Goal: Transaction & Acquisition: Purchase product/service

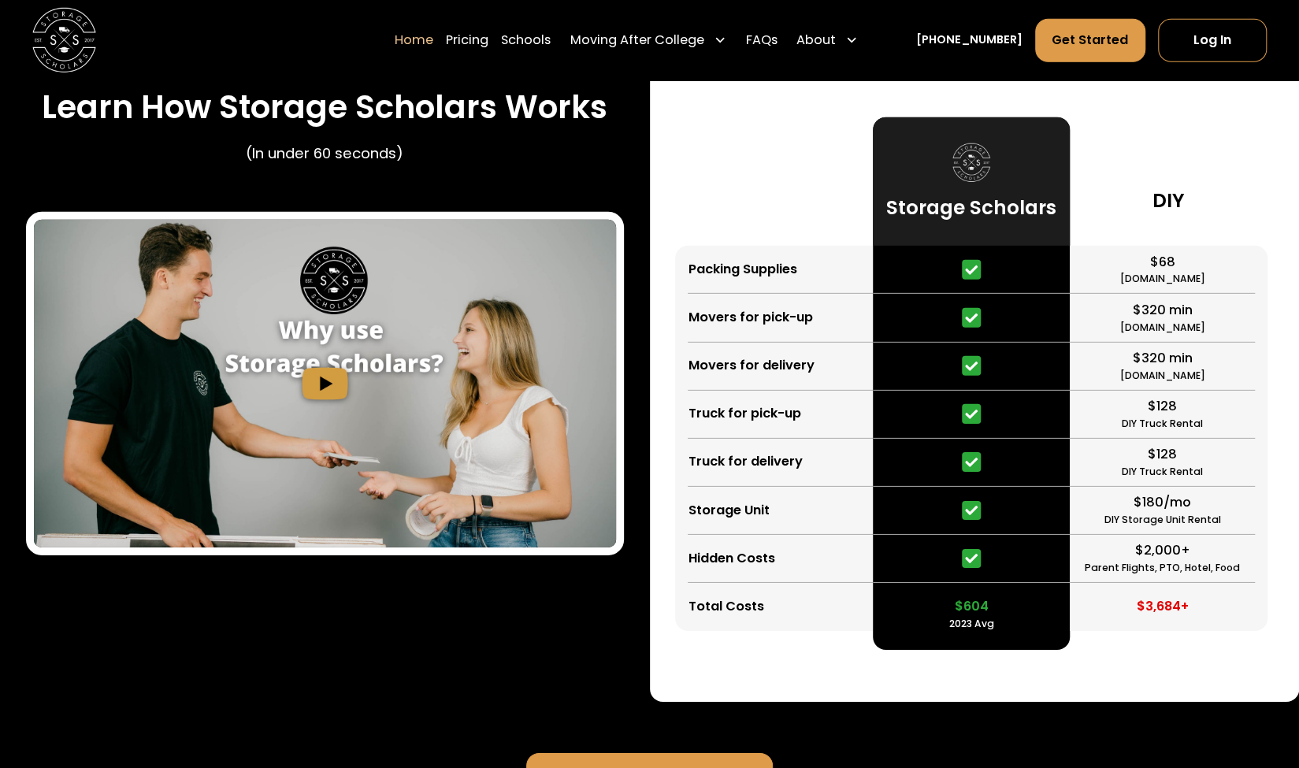
scroll to position [2992, 0]
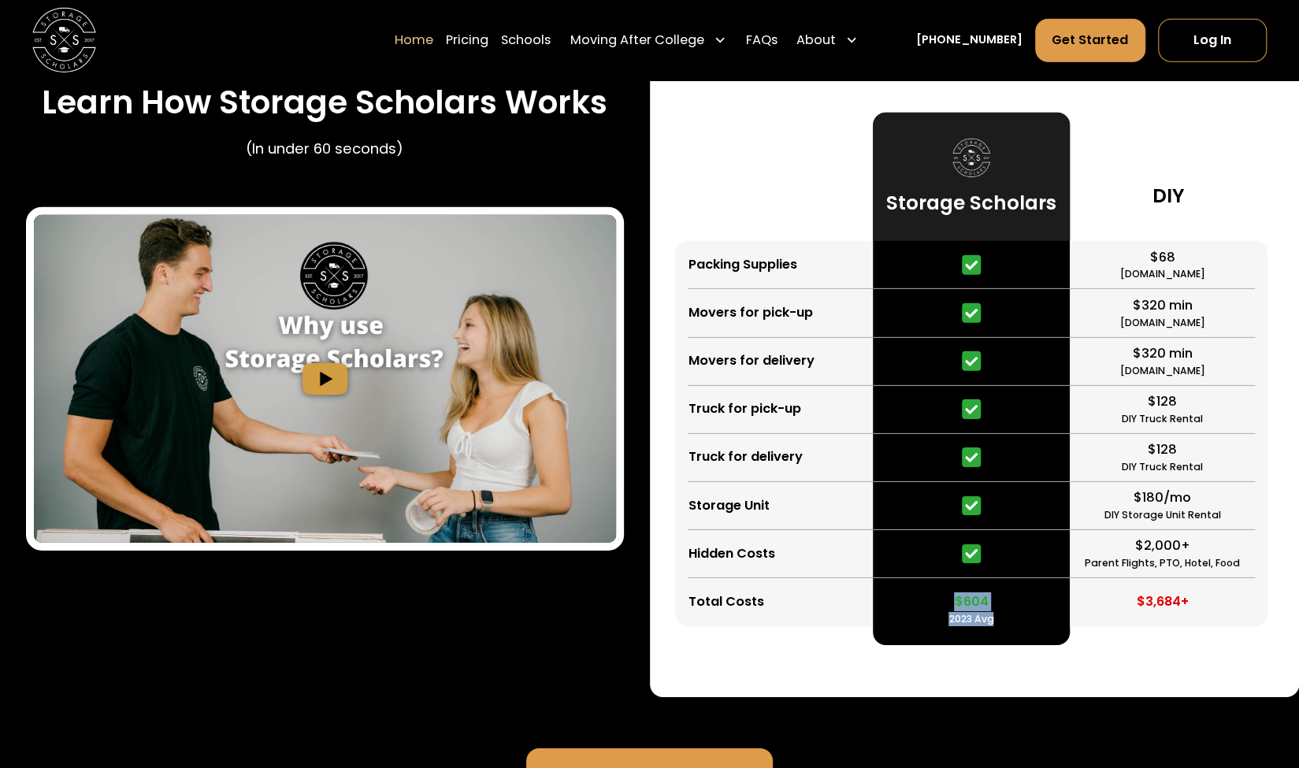
drag, startPoint x: 957, startPoint y: 604, endPoint x: 996, endPoint y: 606, distance: 39.4
click at [996, 606] on div "$604 2023 Avg" at bounding box center [971, 602] width 198 height 48
drag, startPoint x: 772, startPoint y: 273, endPoint x: 683, endPoint y: 256, distance: 90.7
click at [683, 256] on div "Packing Supplies Movers for pick-up Movers for delivery Truck for pick-up Truck…" at bounding box center [774, 433] width 198 height 385
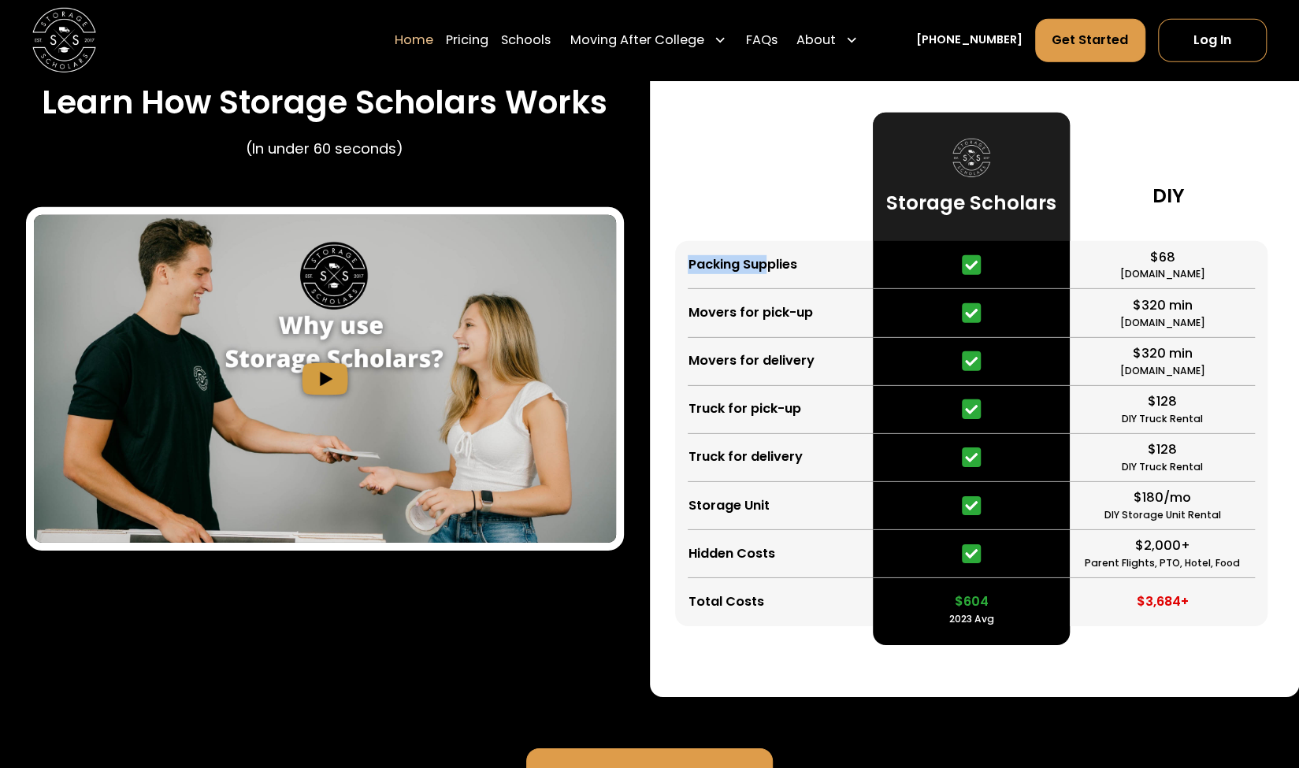
click at [683, 256] on div "Packing Supplies Movers for pick-up Movers for delivery Truck for pick-up Truck…" at bounding box center [774, 433] width 198 height 385
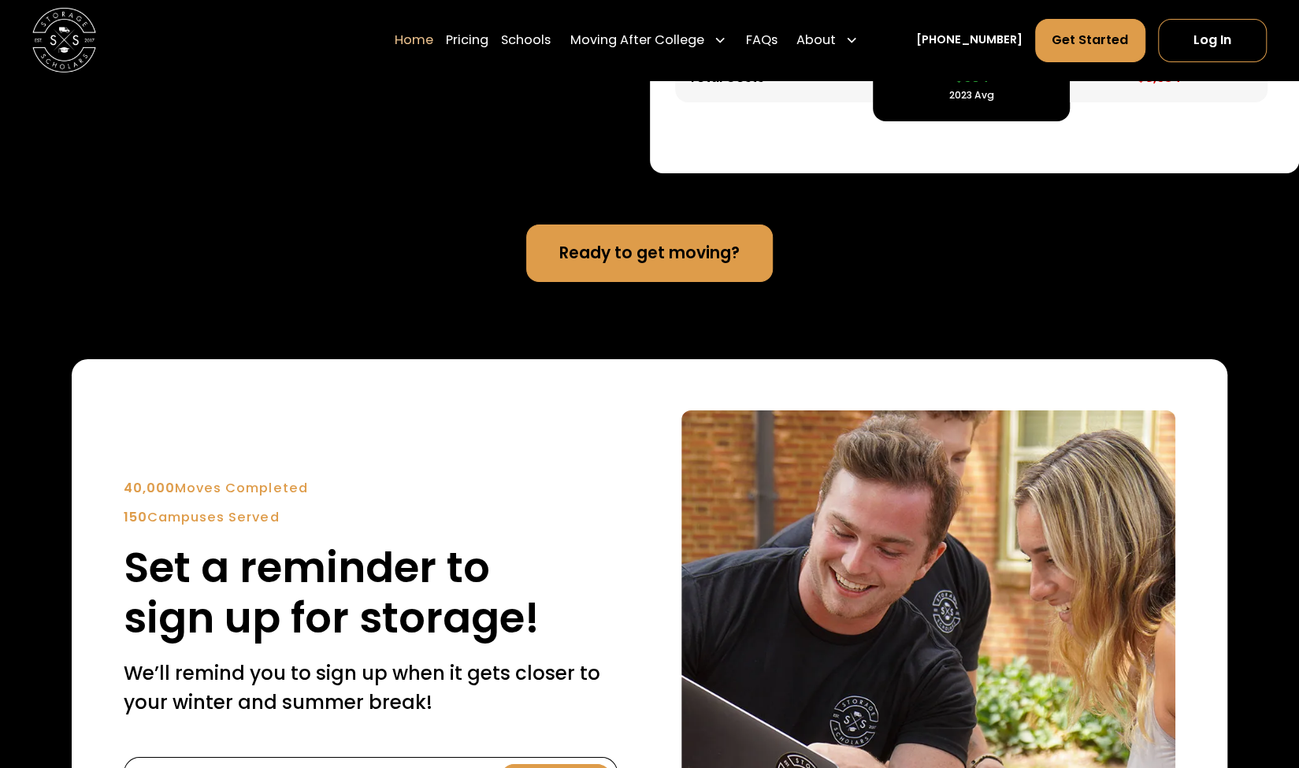
scroll to position [3517, 0]
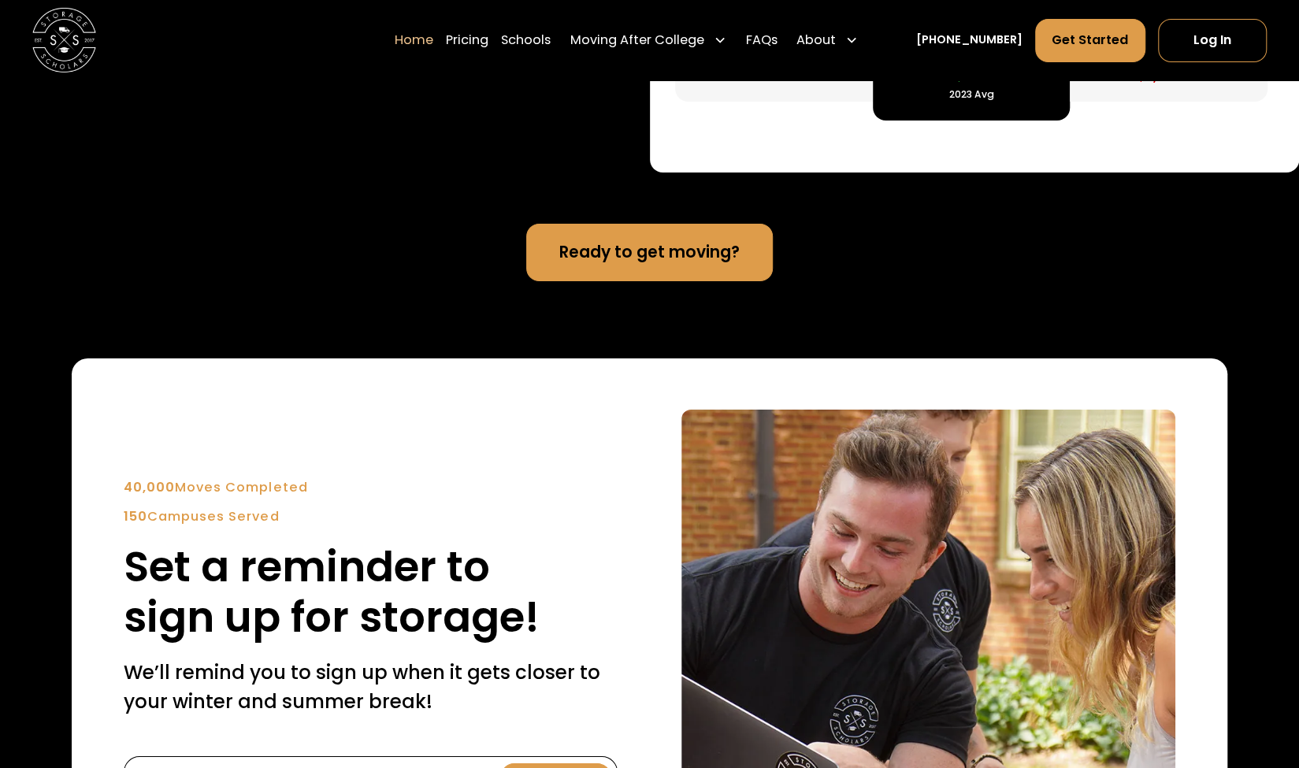
click at [630, 254] on link "Ready to get moving?" at bounding box center [649, 252] width 246 height 57
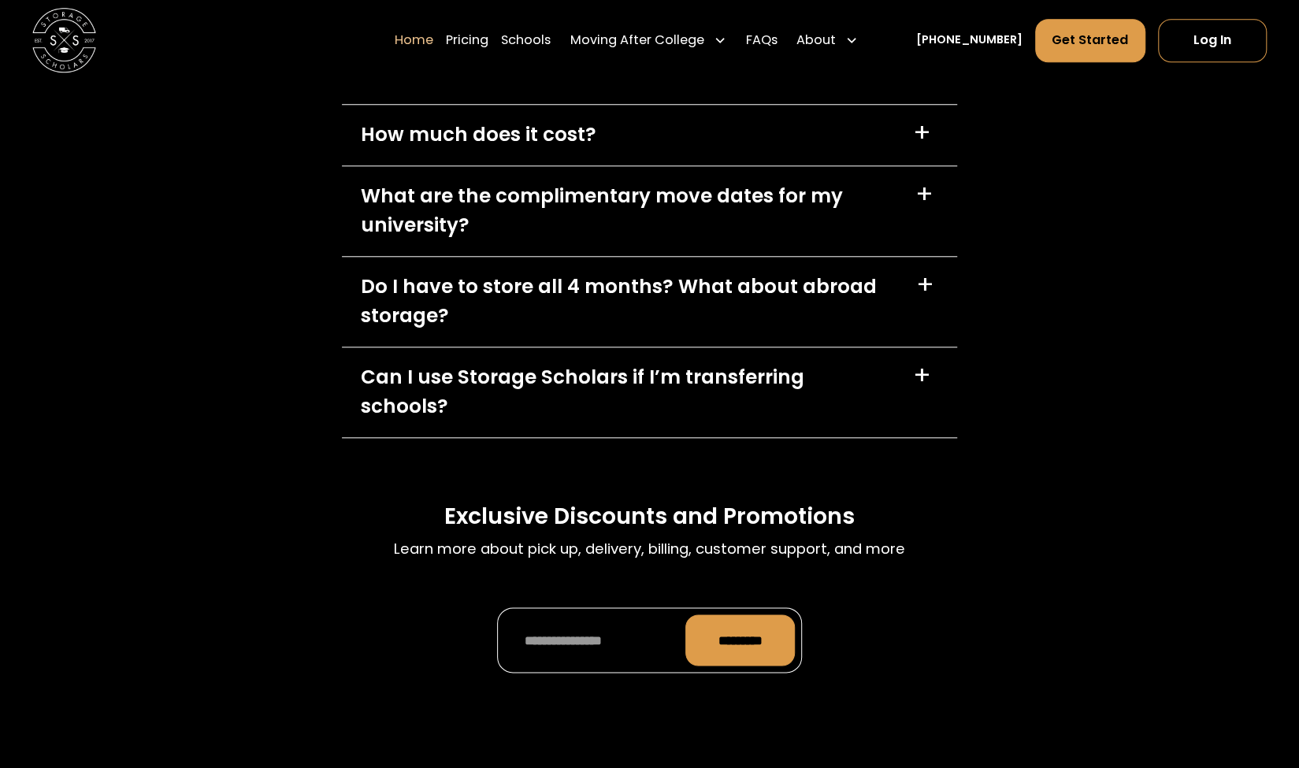
scroll to position [4818, 0]
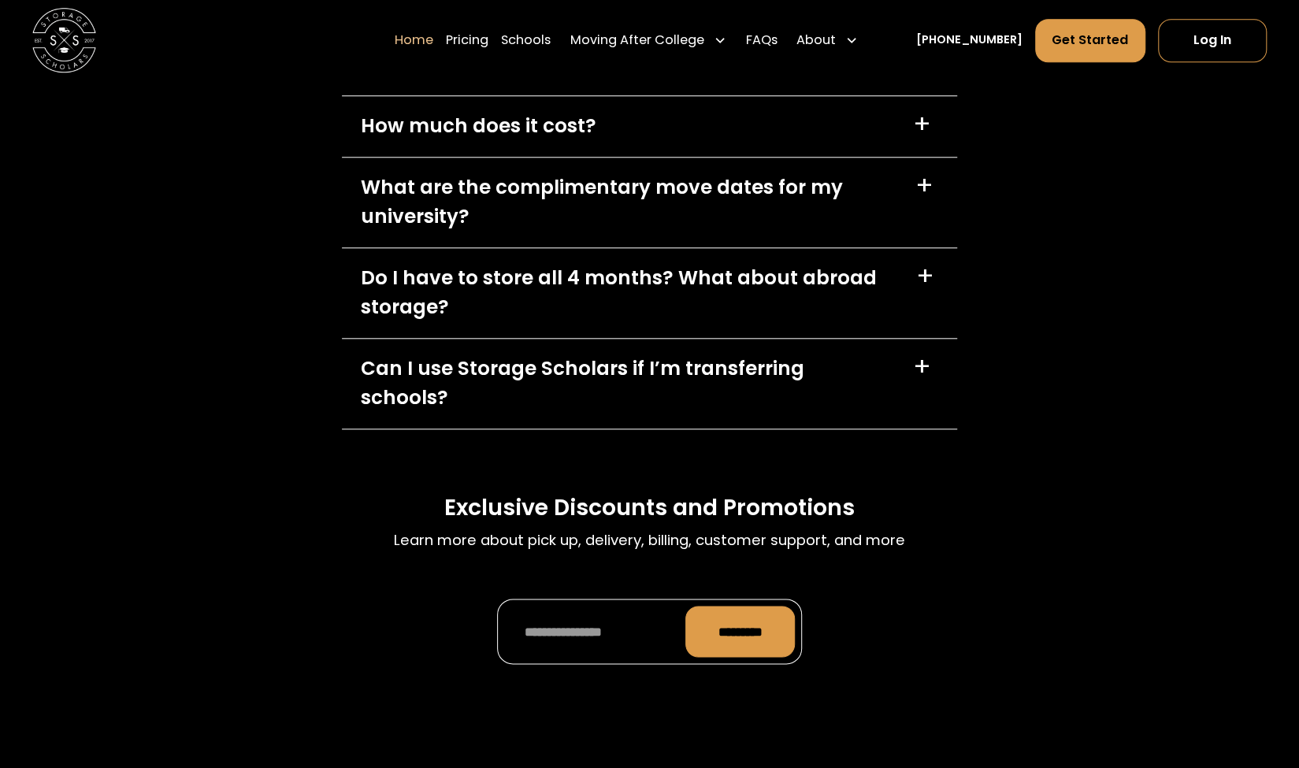
click at [551, 197] on div "What are the complimentary move dates for my university?" at bounding box center [628, 201] width 535 height 57
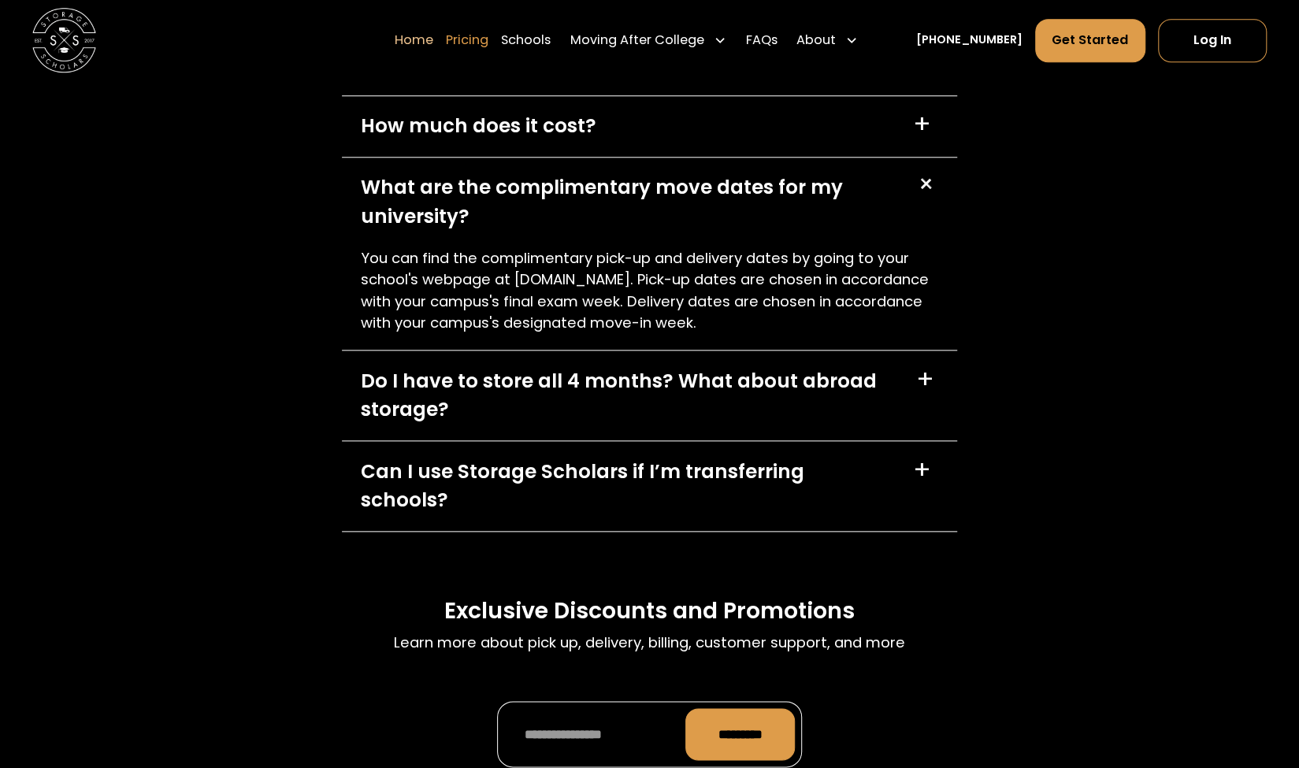
click at [483, 38] on link "Pricing" at bounding box center [467, 39] width 43 height 45
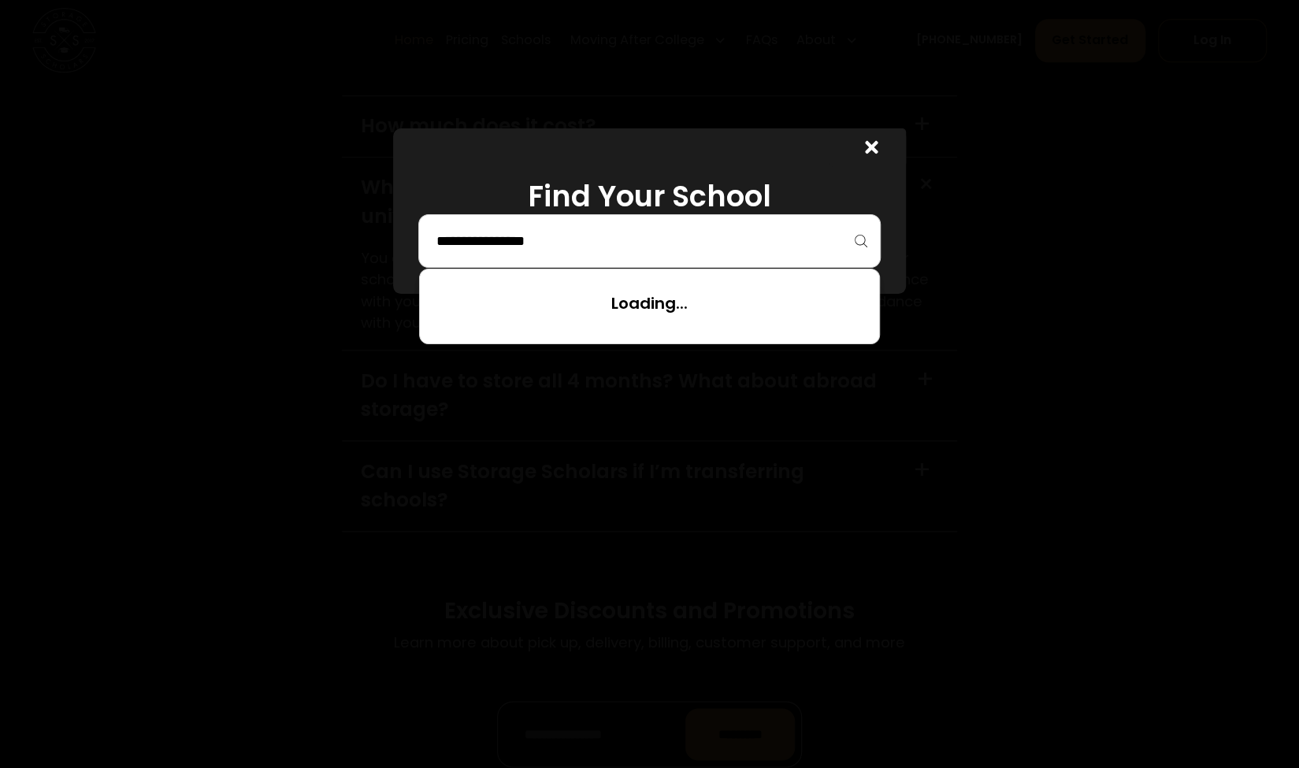
click at [545, 245] on input "search" at bounding box center [649, 241] width 428 height 27
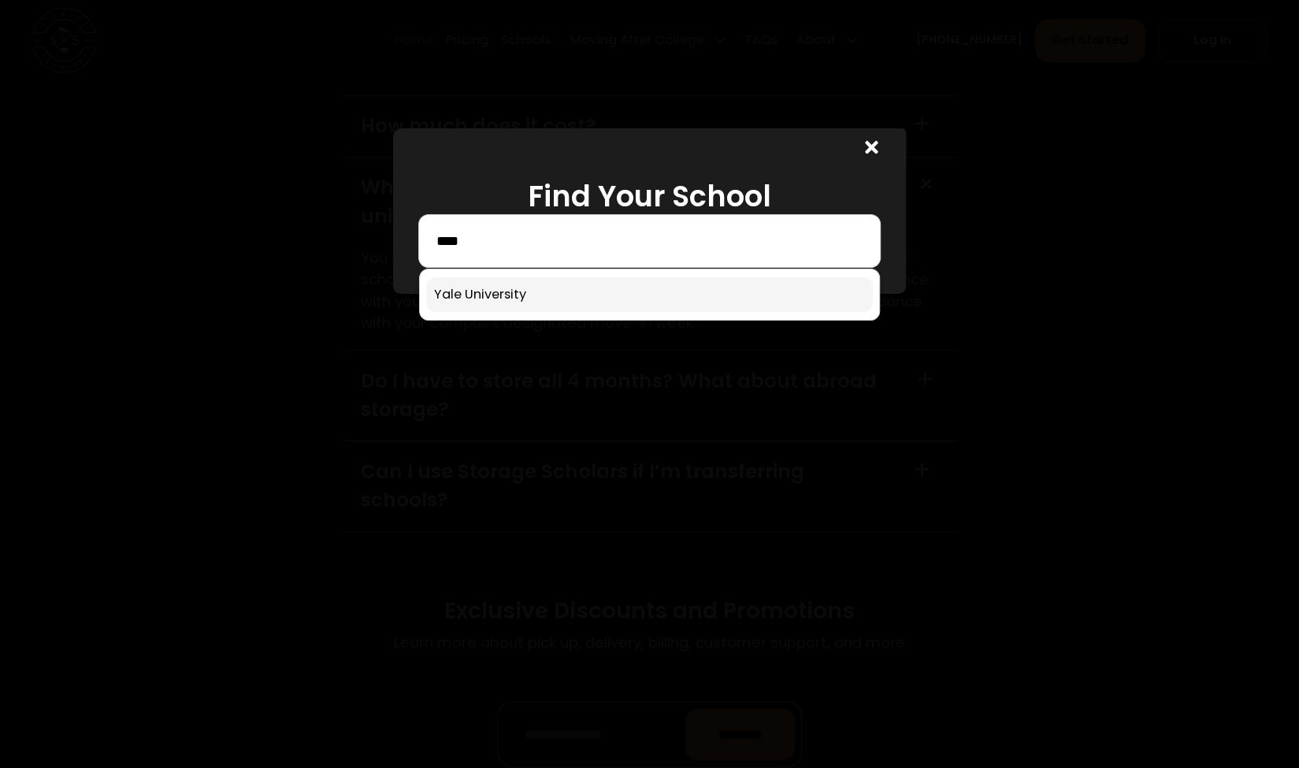
type input "****"
click at [534, 287] on link at bounding box center [649, 294] width 446 height 35
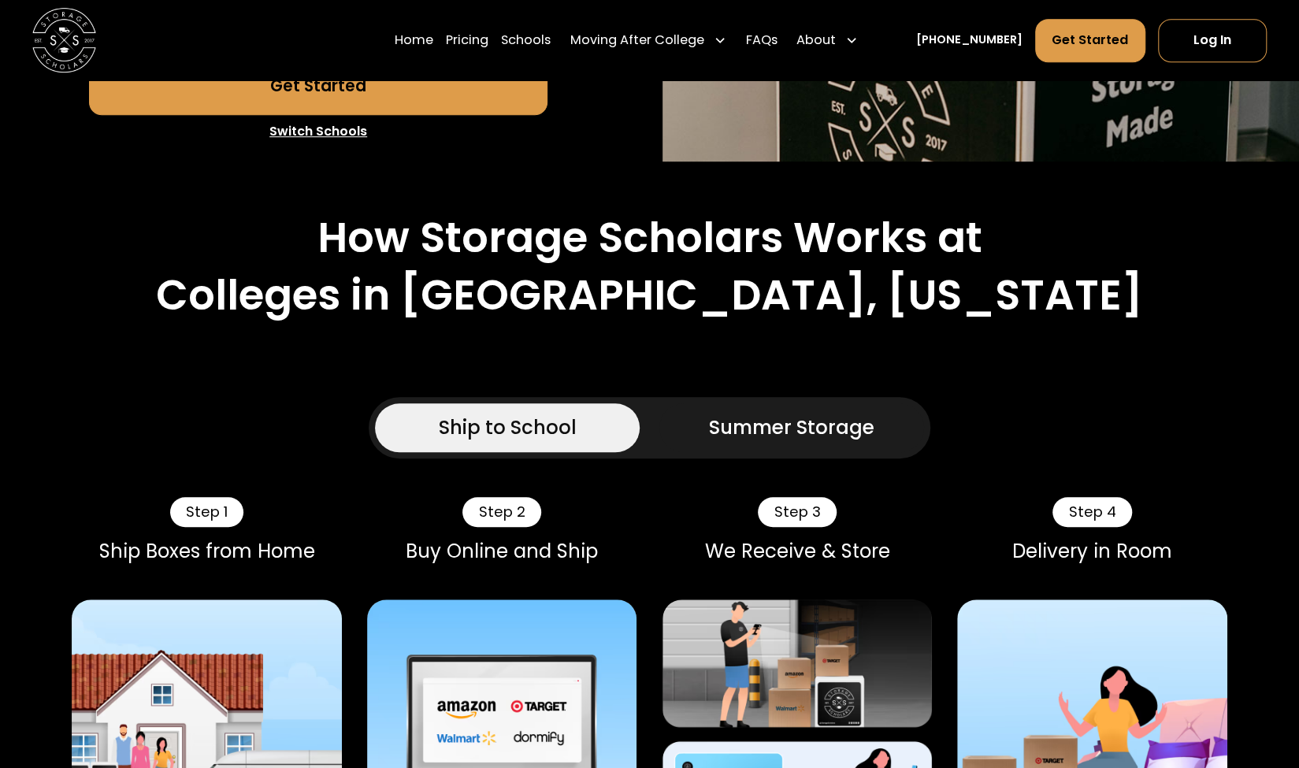
scroll to position [701, 0]
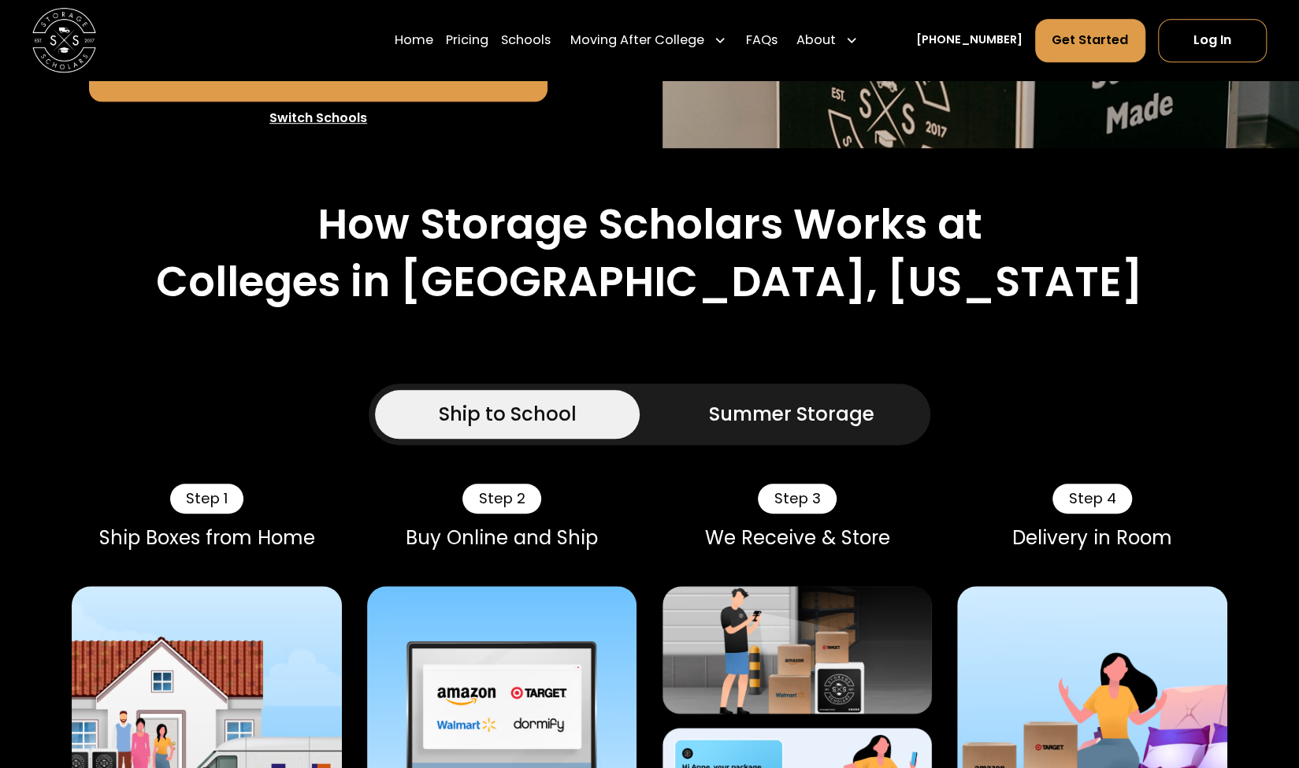
click at [740, 400] on div "Summer Storage" at bounding box center [791, 414] width 165 height 29
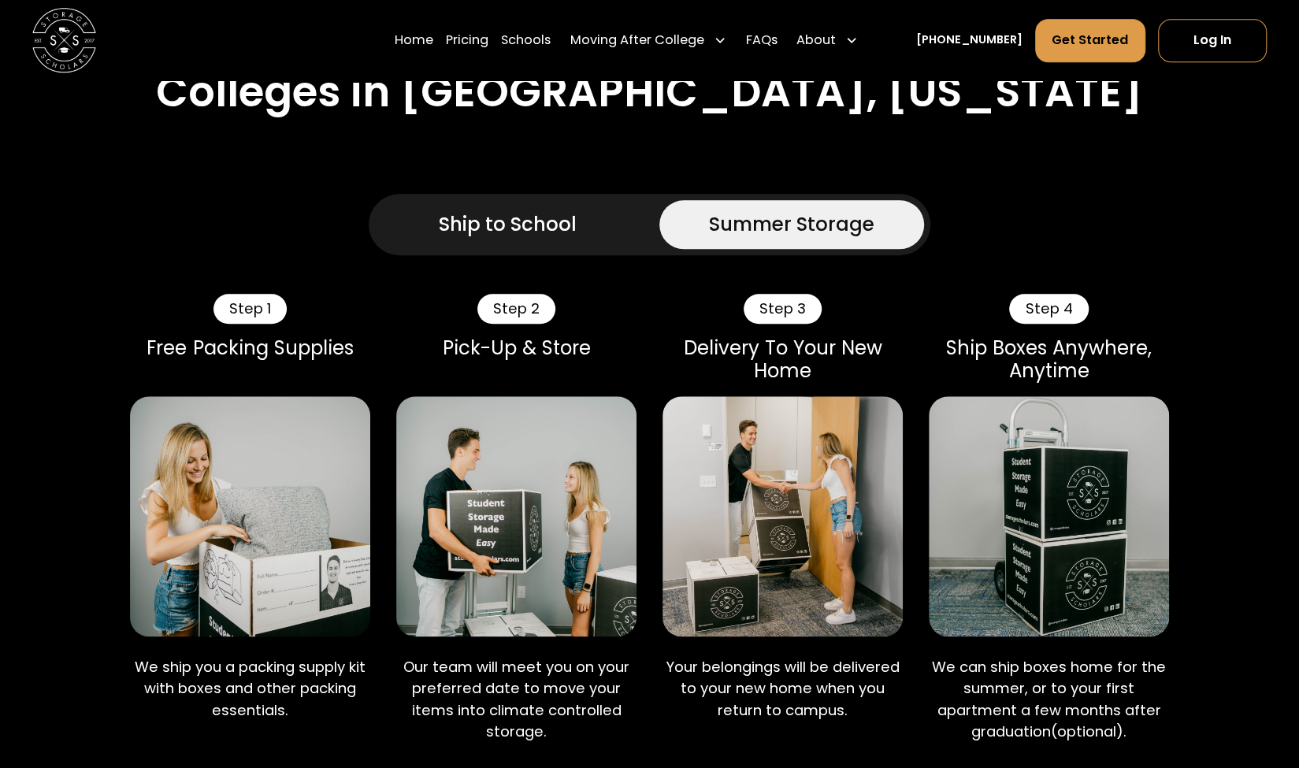
scroll to position [888, 0]
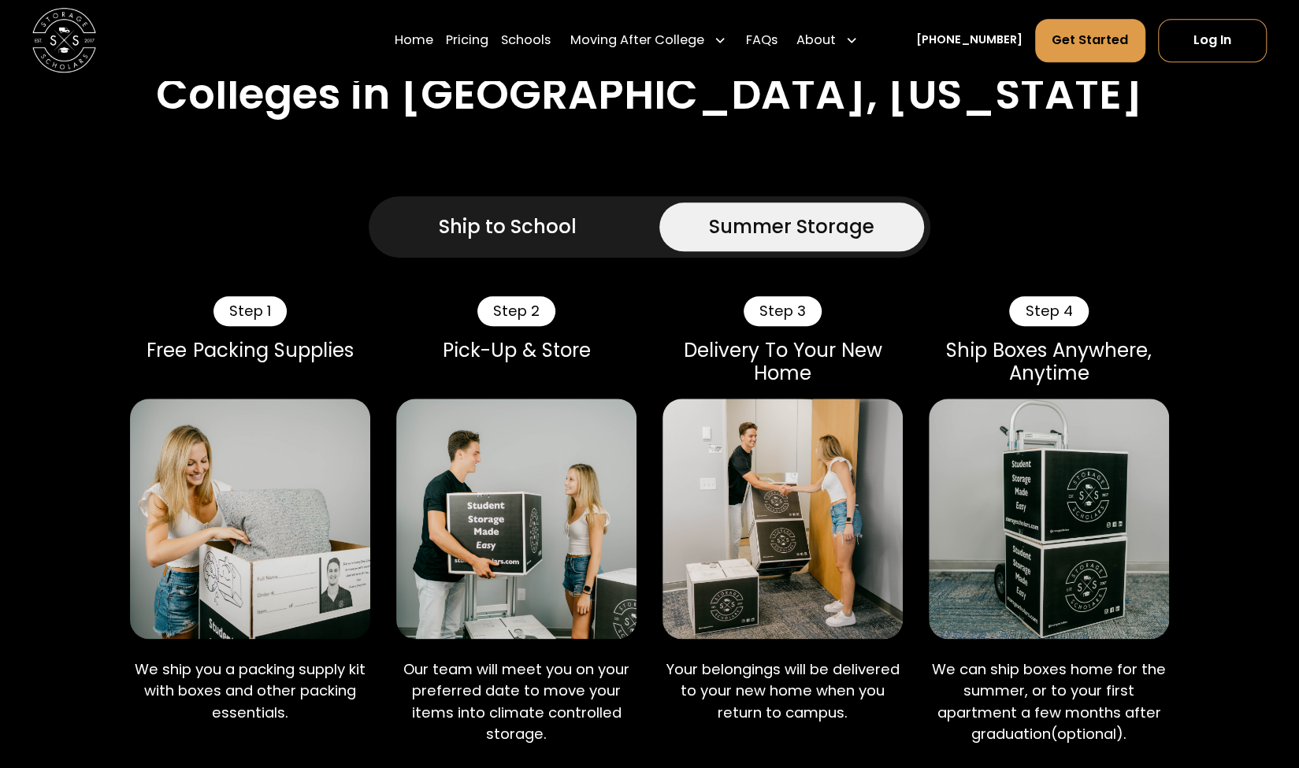
click at [578, 202] on link "Ship to School" at bounding box center [507, 226] width 265 height 48
